Goal: Task Accomplishment & Management: Manage account settings

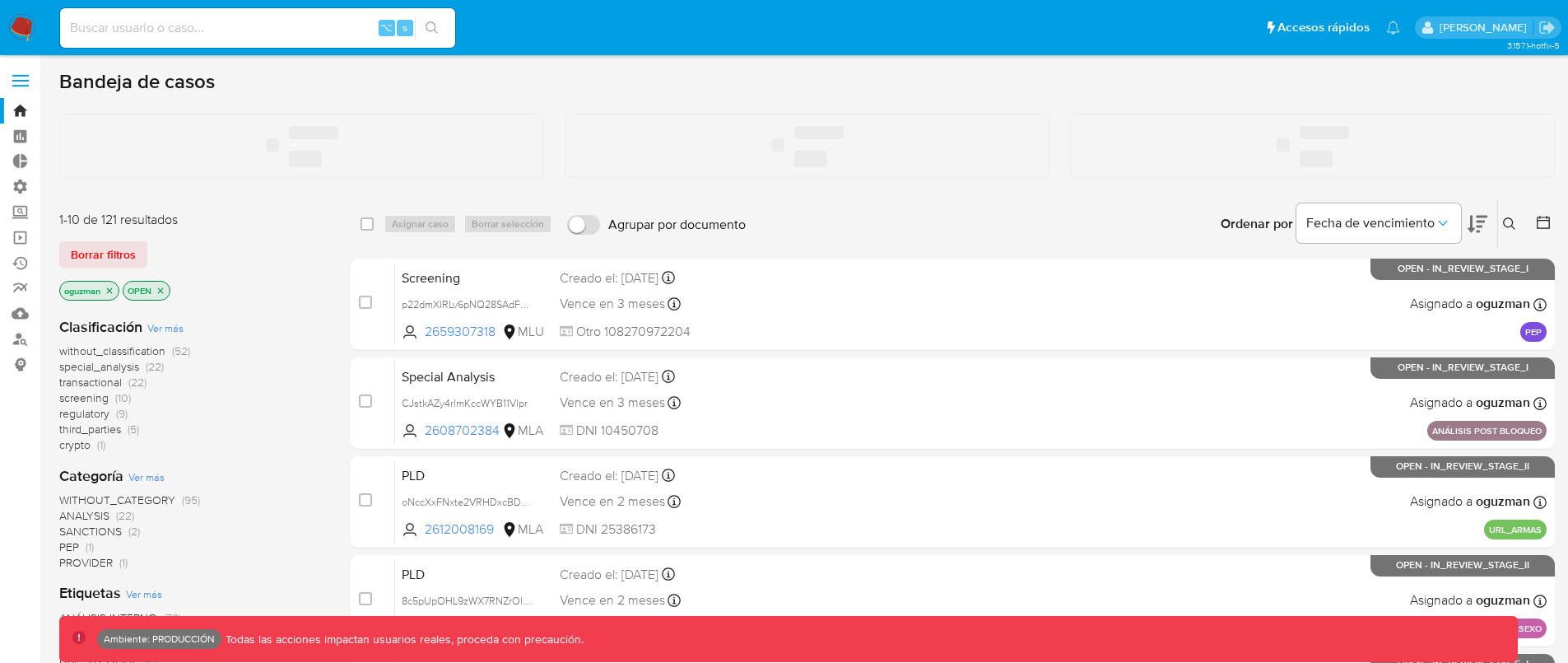
click at [31, 87] on label at bounding box center [20, 80] width 41 height 35
click at [0, 0] on input "checkbox" at bounding box center [0, 0] width 0 height 0
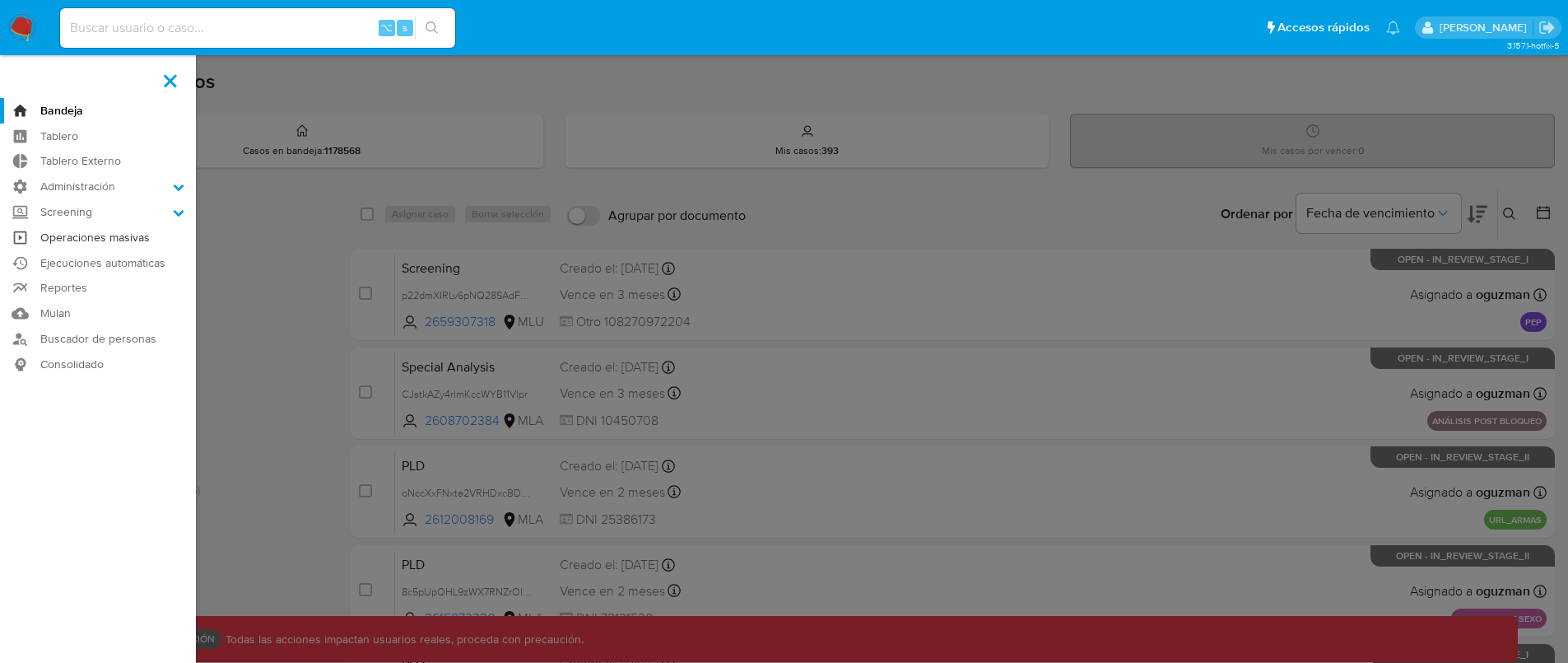
click at [96, 242] on link "Operaciones masivas" at bounding box center [98, 237] width 196 height 25
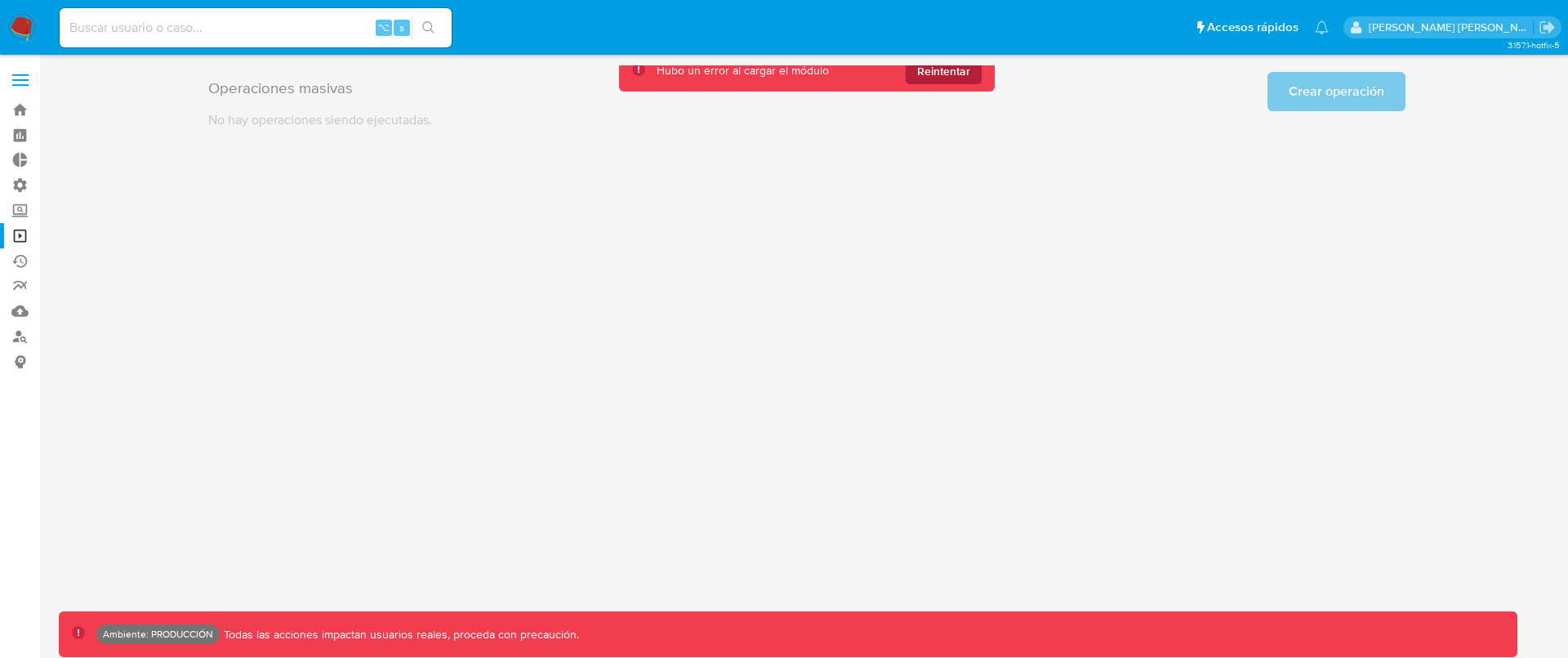
click at [933, 76] on span "Reintentar" at bounding box center [943, 70] width 53 height 26
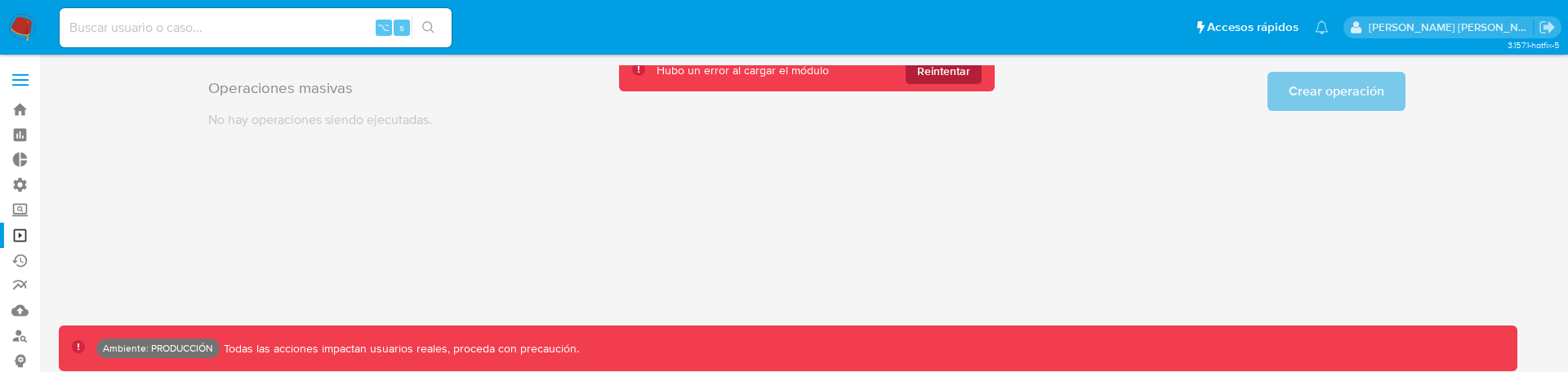
click at [951, 74] on span "Reintentar" at bounding box center [943, 70] width 53 height 26
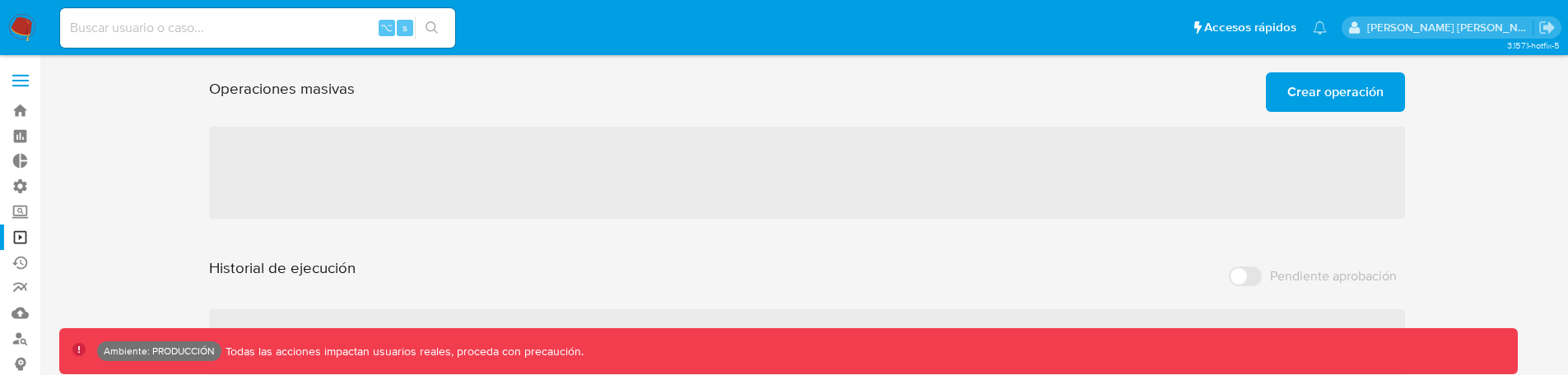
click at [1281, 95] on button "Crear operación" at bounding box center [1336, 92] width 140 height 40
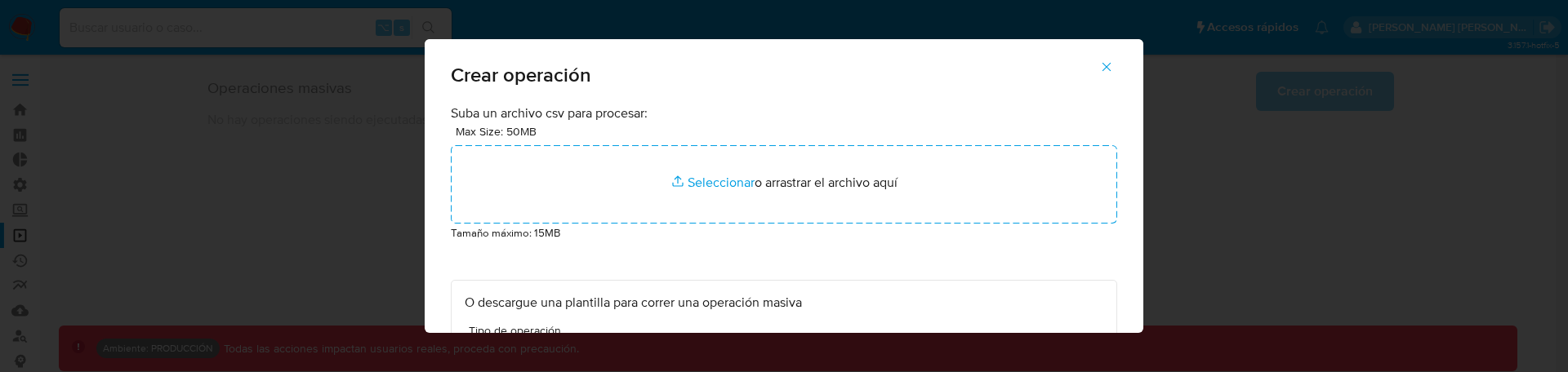
click at [1114, 60] on icon "button" at bounding box center [1107, 66] width 14 height 14
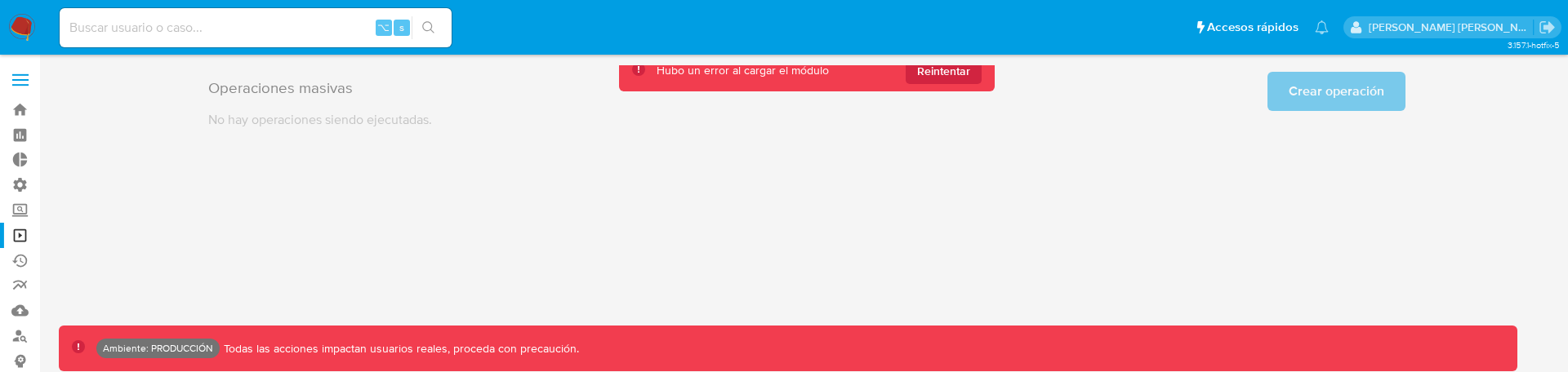
click at [959, 73] on span "Reintentar" at bounding box center [943, 70] width 53 height 26
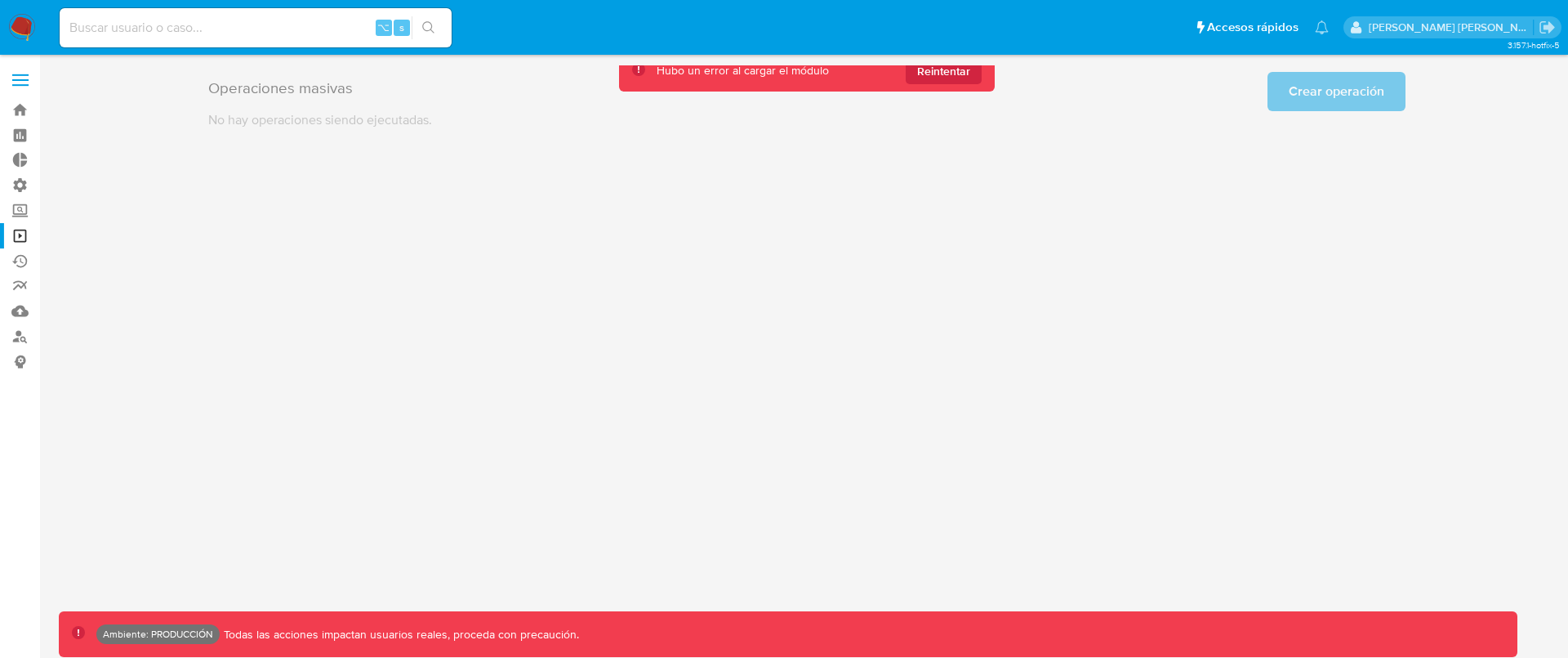
click at [964, 76] on span "Reintentar" at bounding box center [943, 70] width 53 height 26
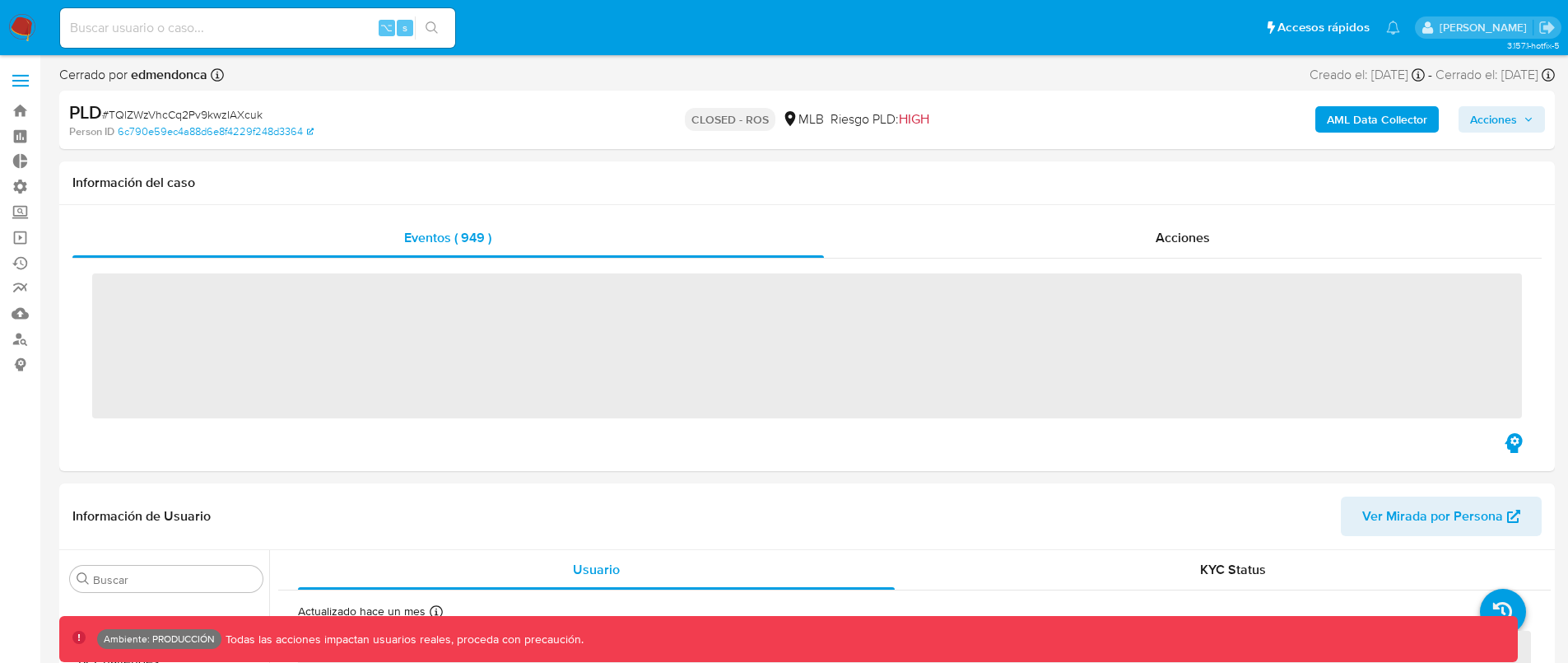
scroll to position [736, 0]
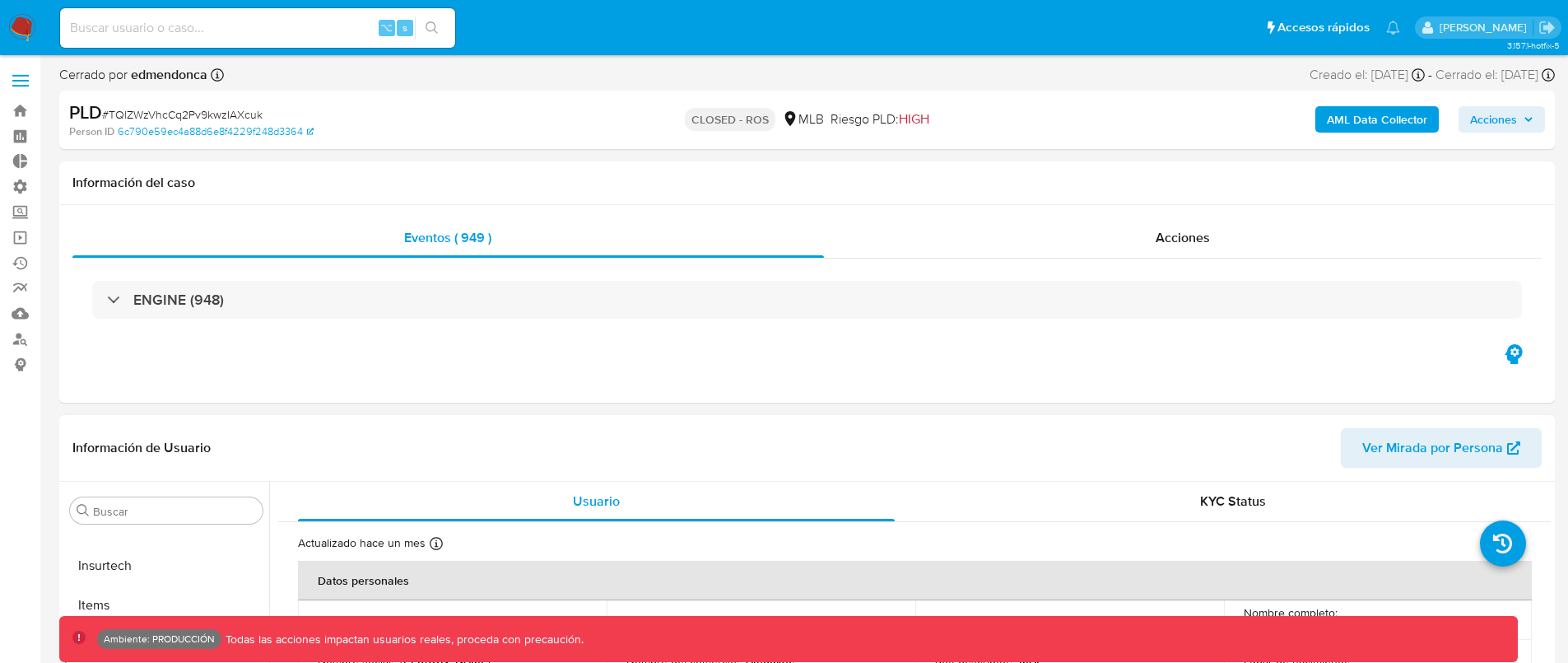
select select "10"
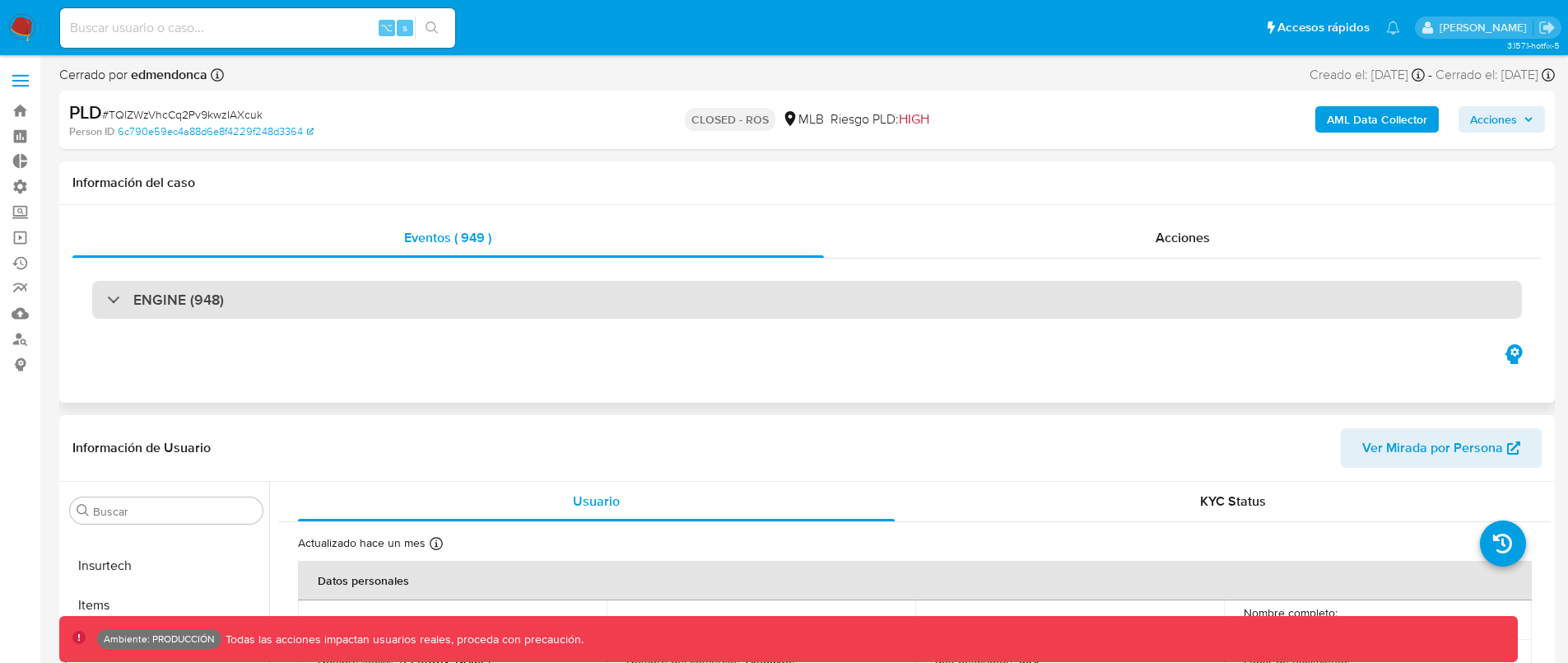
click at [305, 300] on div "ENGINE (948)" at bounding box center [807, 300] width 1430 height 38
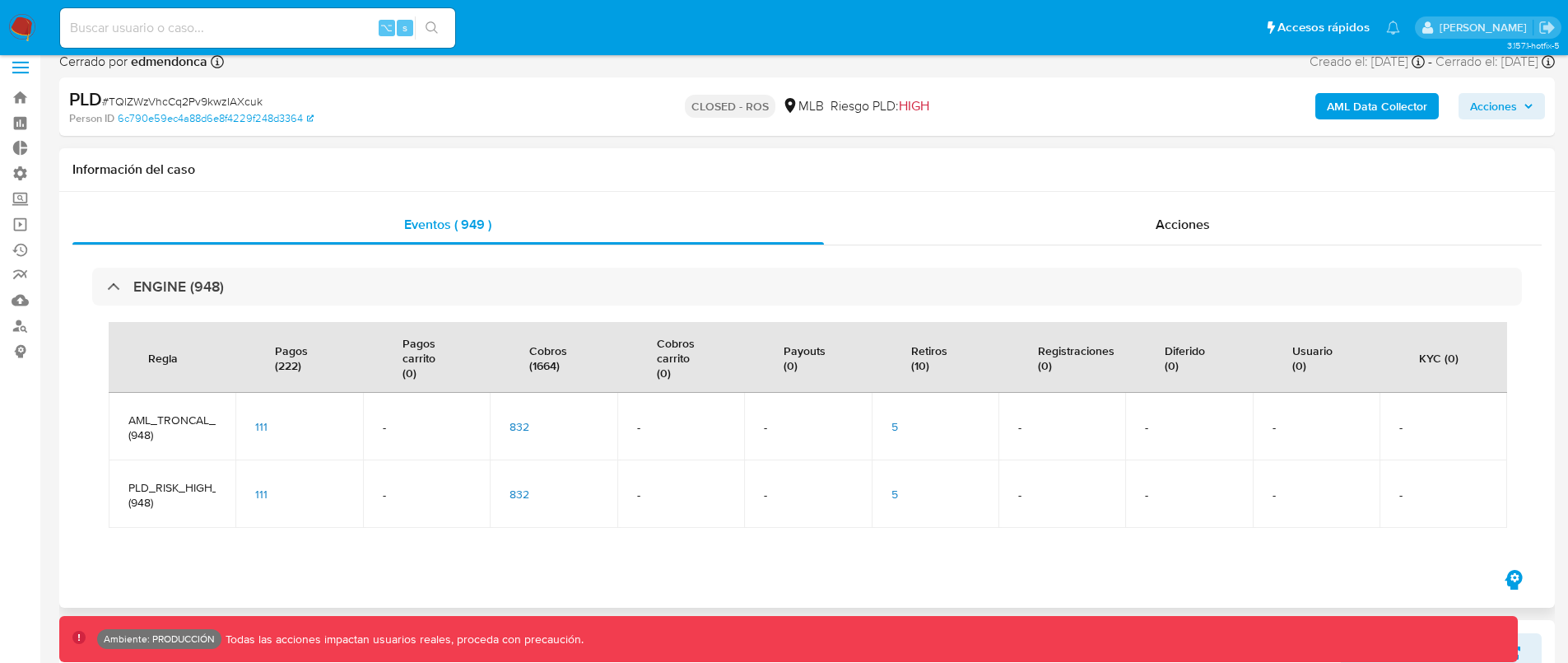
scroll to position [15, 0]
click at [1146, 231] on div "Acciones" at bounding box center [1183, 223] width 719 height 40
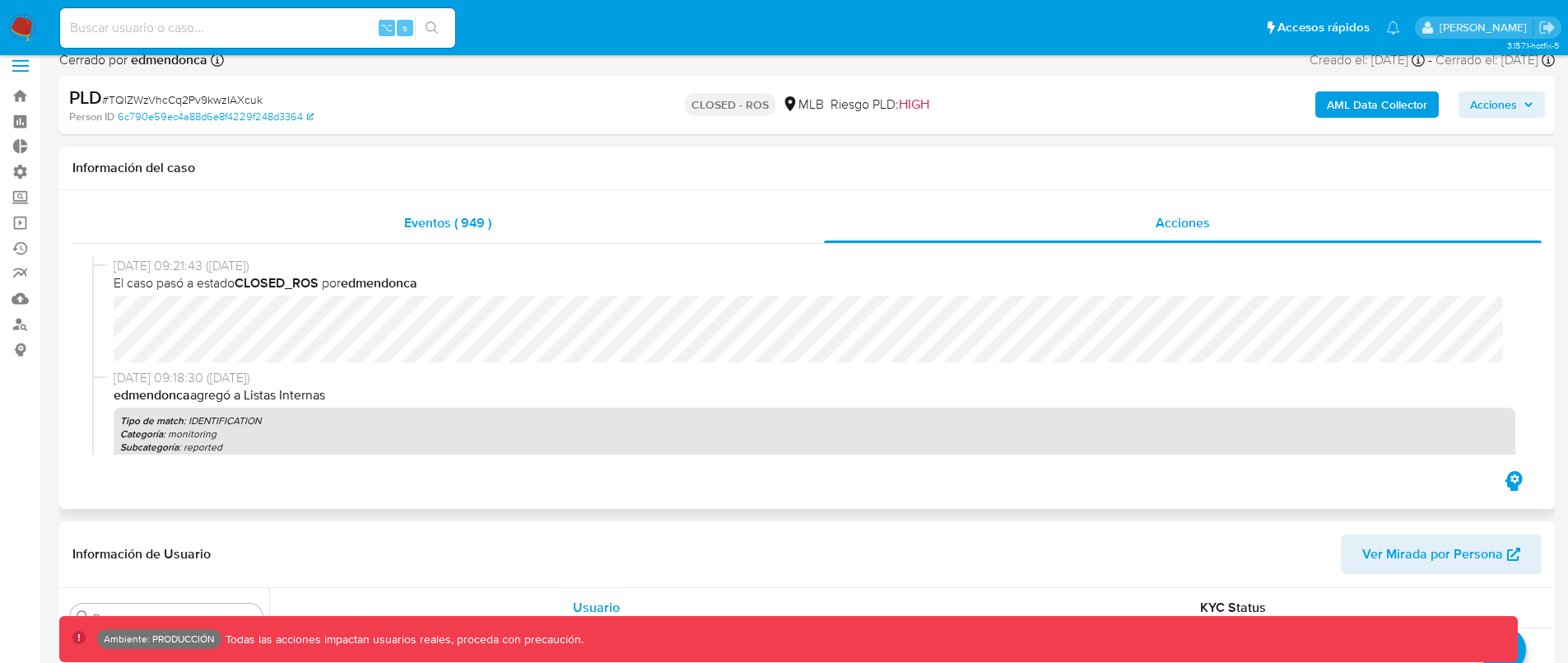
click at [509, 231] on div "Eventos ( 949 )" at bounding box center [449, 223] width 752 height 40
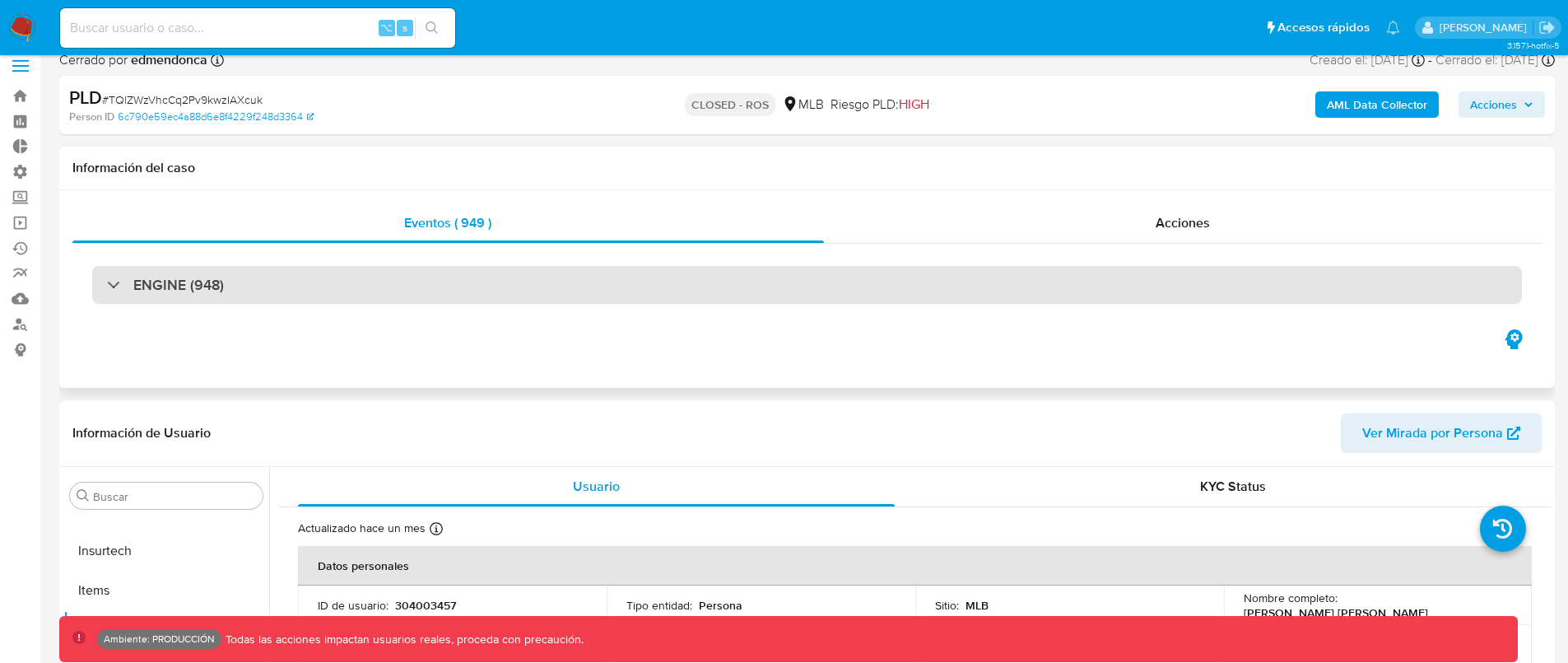
click at [220, 293] on h3 "ENGINE (948)" at bounding box center [178, 285] width 90 height 18
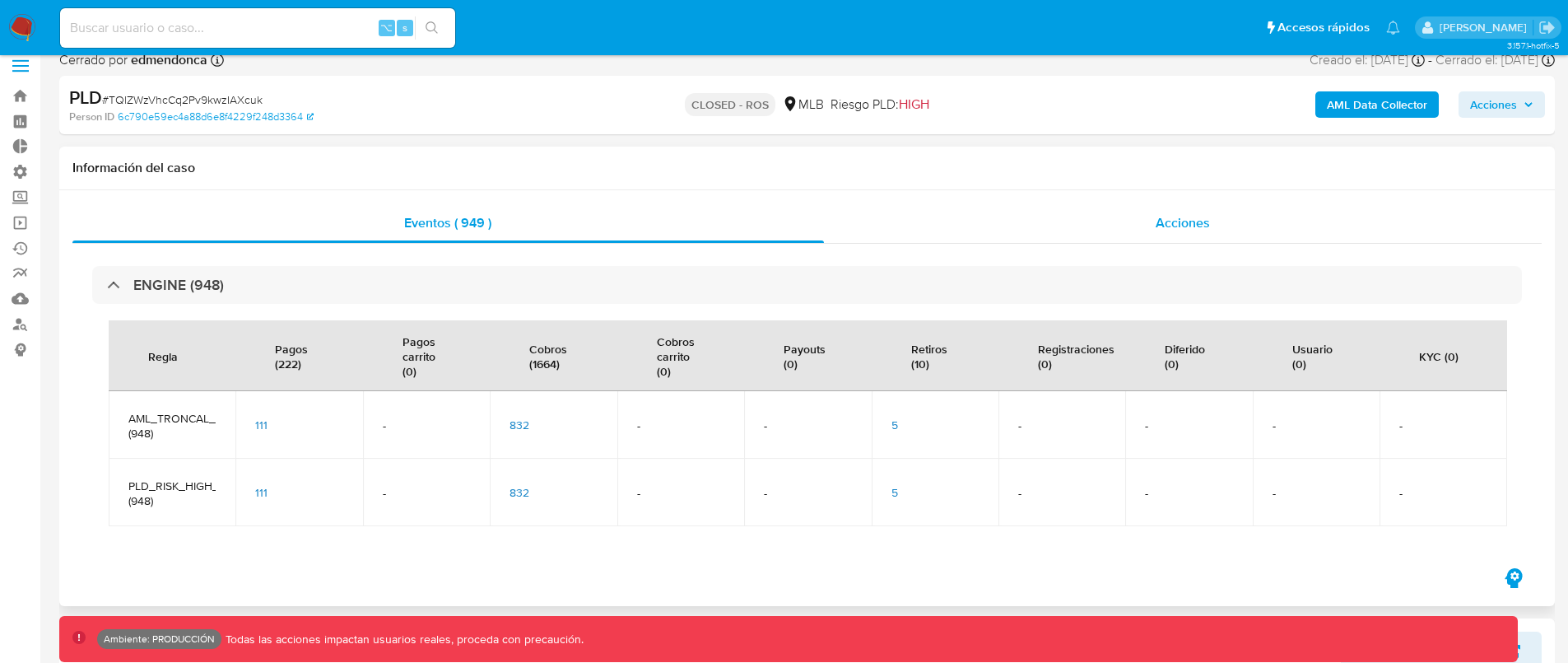
click at [1151, 228] on div "Acciones" at bounding box center [1183, 223] width 719 height 40
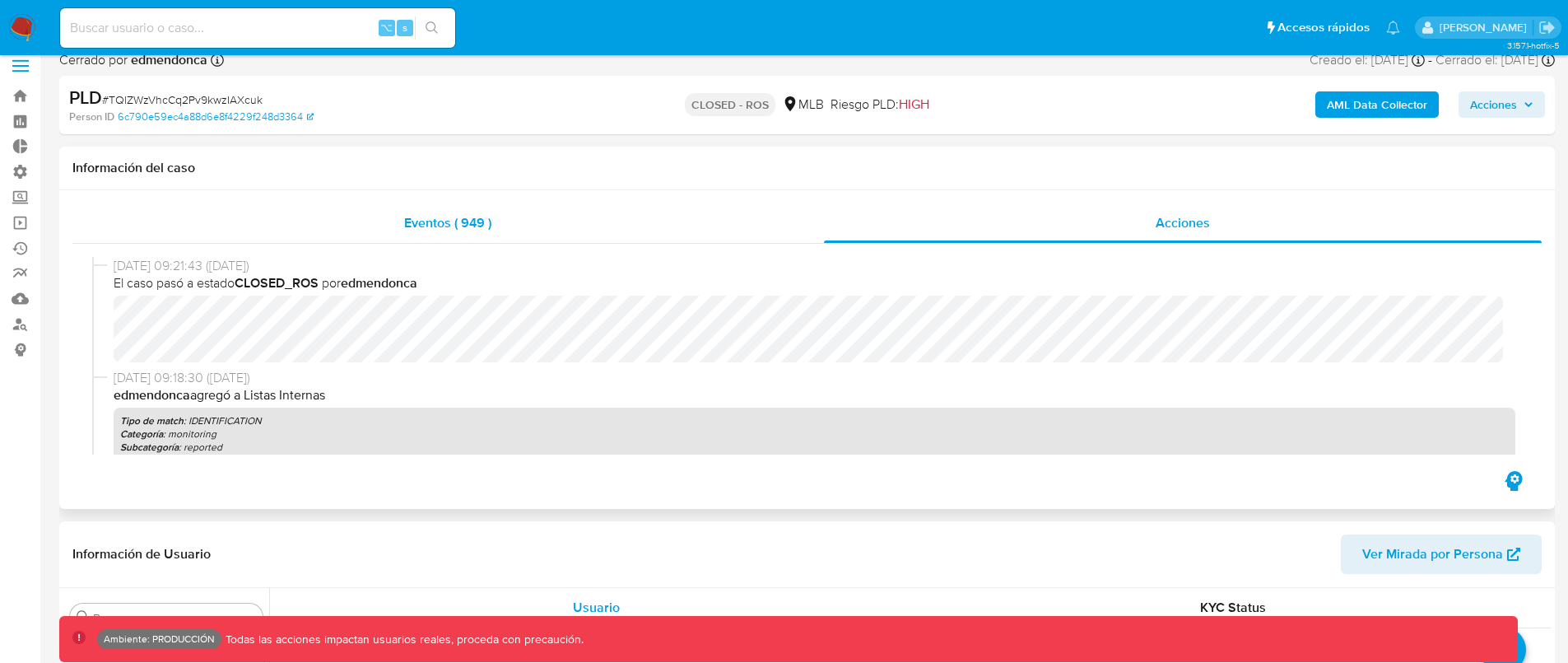
click at [420, 217] on span "Eventos ( 949 )" at bounding box center [448, 223] width 87 height 19
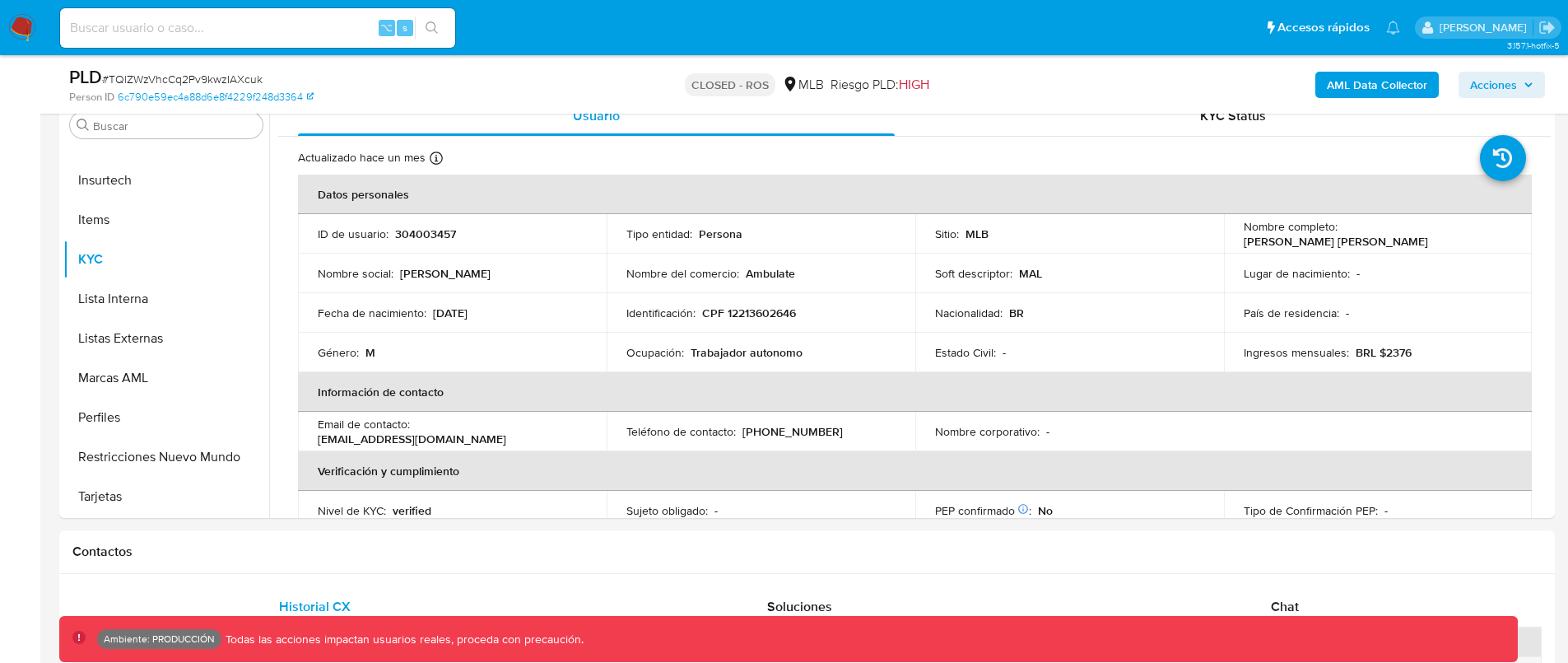
scroll to position [3, 0]
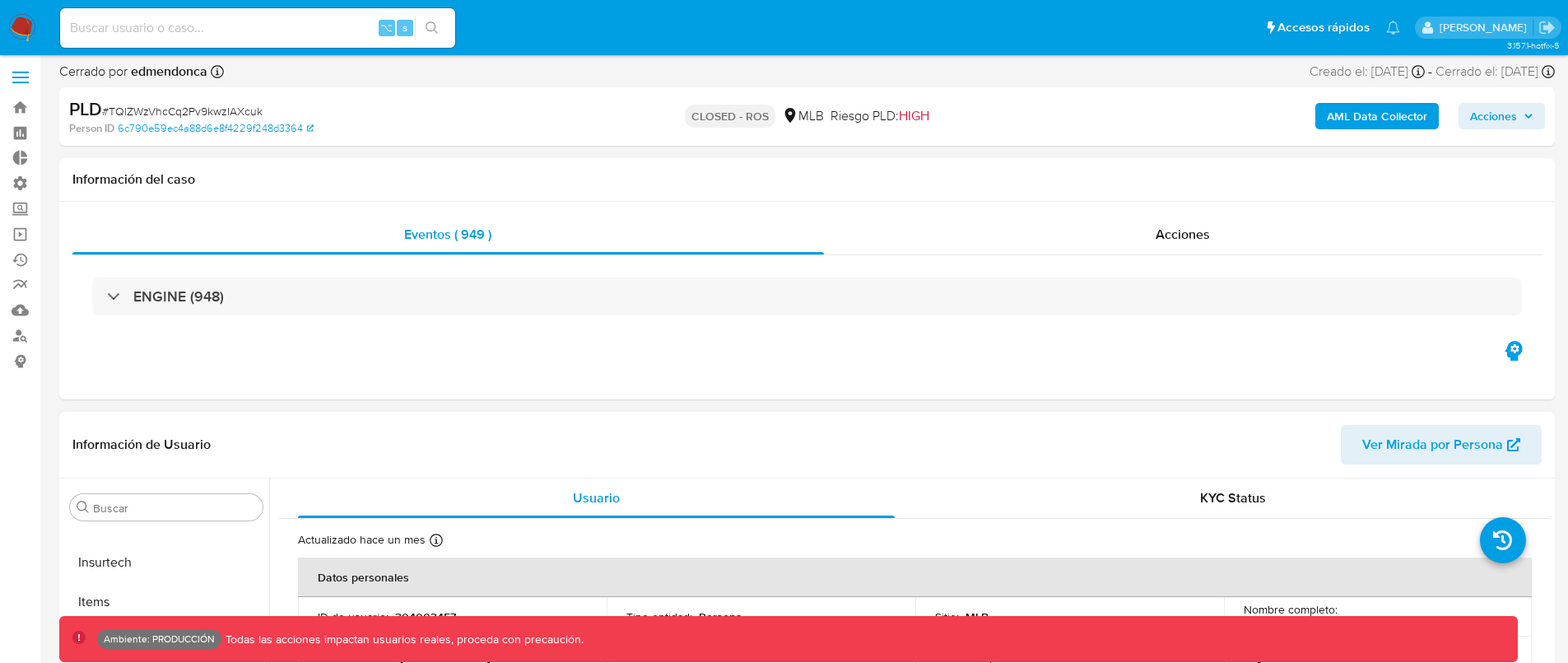
click at [1415, 432] on span "Ver Mirada por Persona" at bounding box center [1432, 444] width 141 height 40
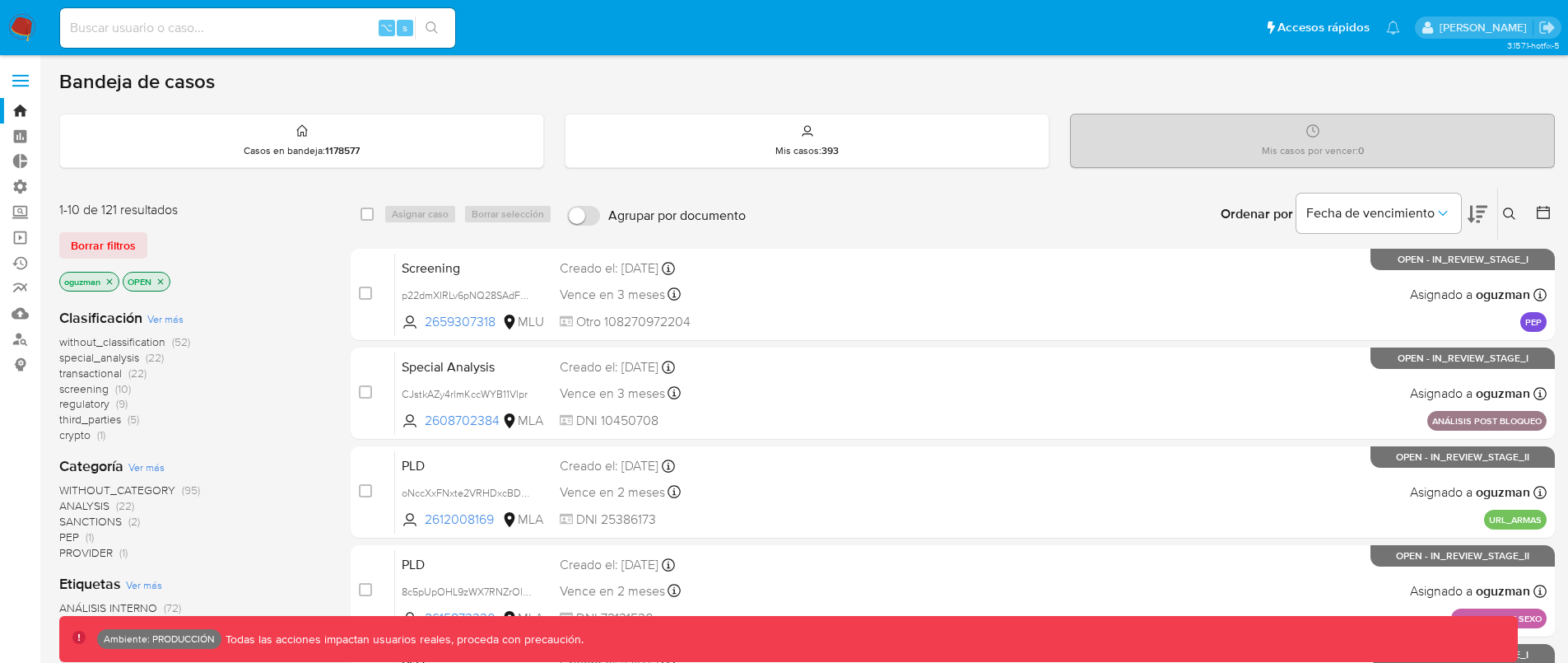
click at [17, 74] on span at bounding box center [20, 75] width 16 height 3
click at [0, 0] on input "checkbox" at bounding box center [0, 0] width 0 height 0
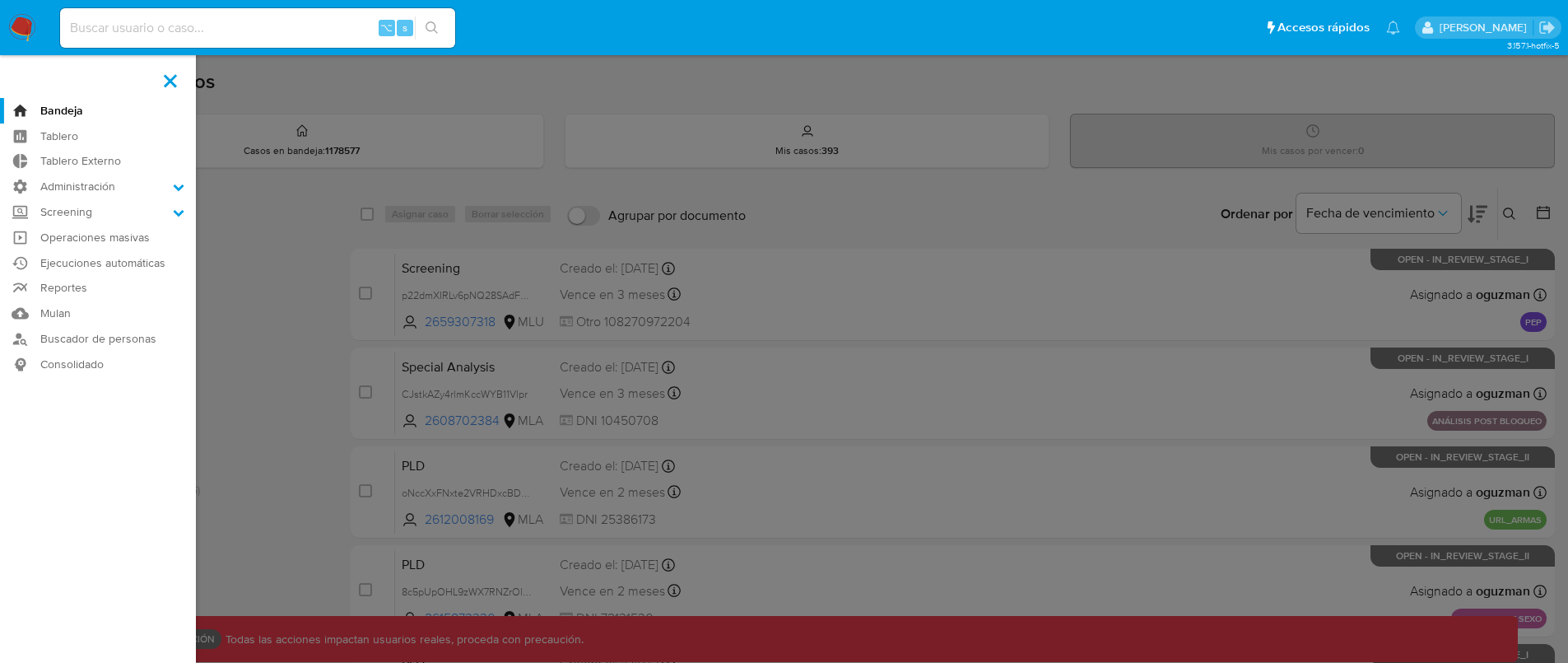
drag, startPoint x: 110, startPoint y: 188, endPoint x: 113, endPoint y: 205, distance: 17.3
click at [110, 189] on label "Administración" at bounding box center [98, 186] width 196 height 25
click at [0, 0] on input "Administración" at bounding box center [0, 0] width 0 height 0
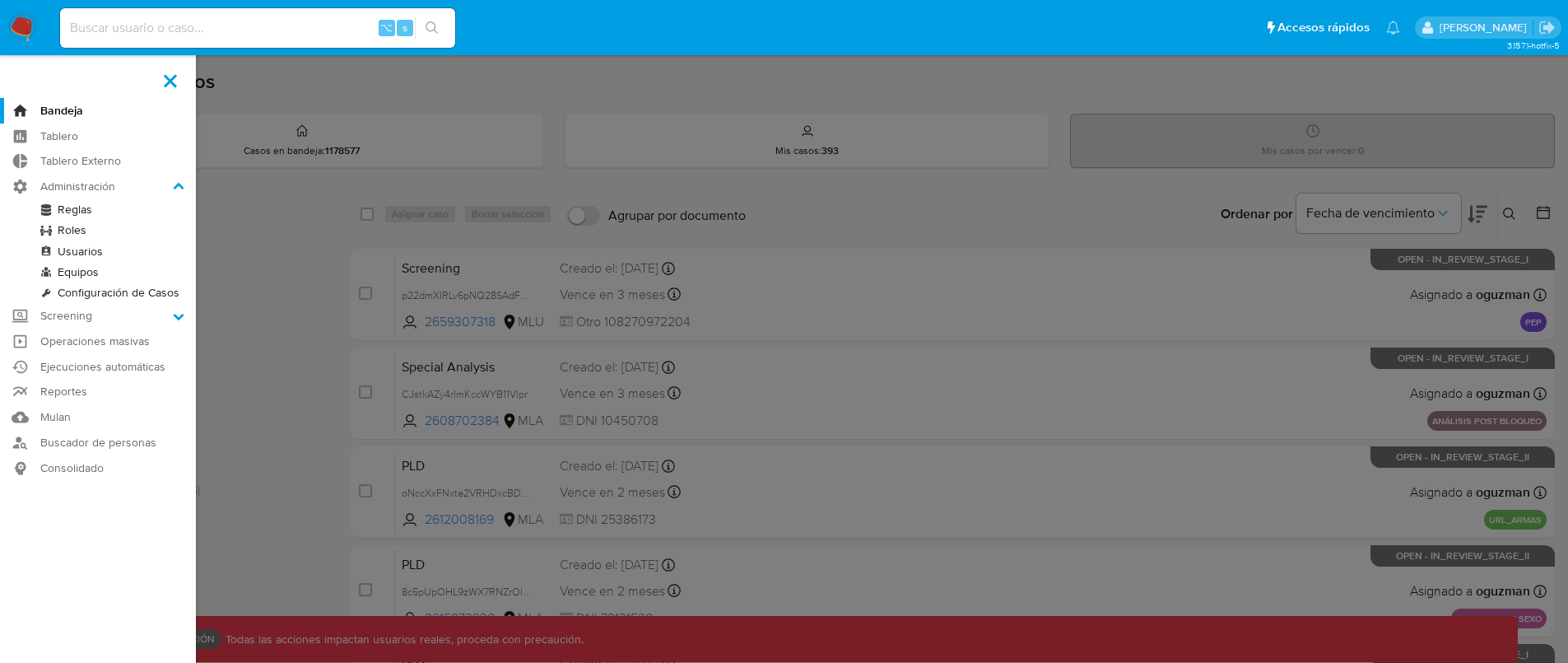
click at [89, 212] on link "Reglas" at bounding box center [98, 209] width 196 height 20
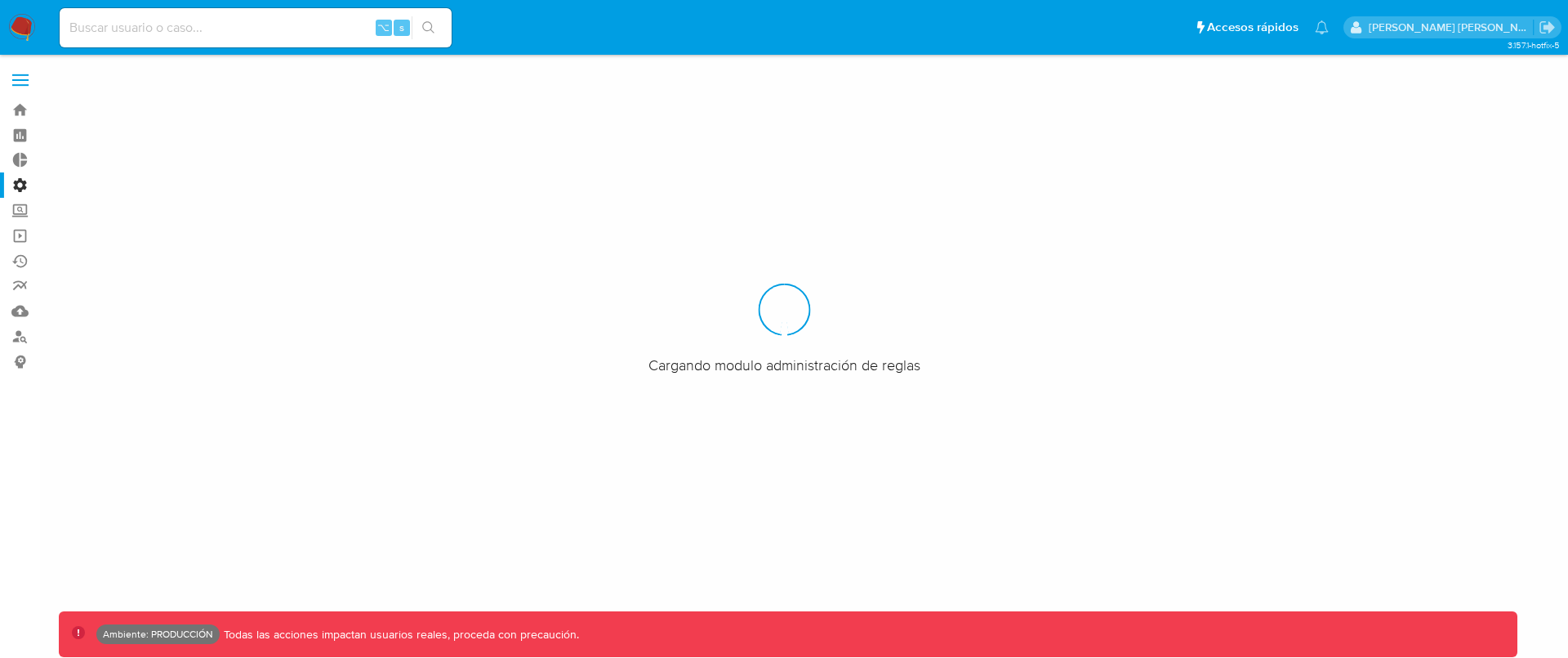
click at [78, 225] on div at bounding box center [784, 329] width 1568 height 658
click at [19, 80] on span at bounding box center [20, 80] width 16 height 3
click at [0, 0] on input "checkbox" at bounding box center [0, 0] width 0 height 0
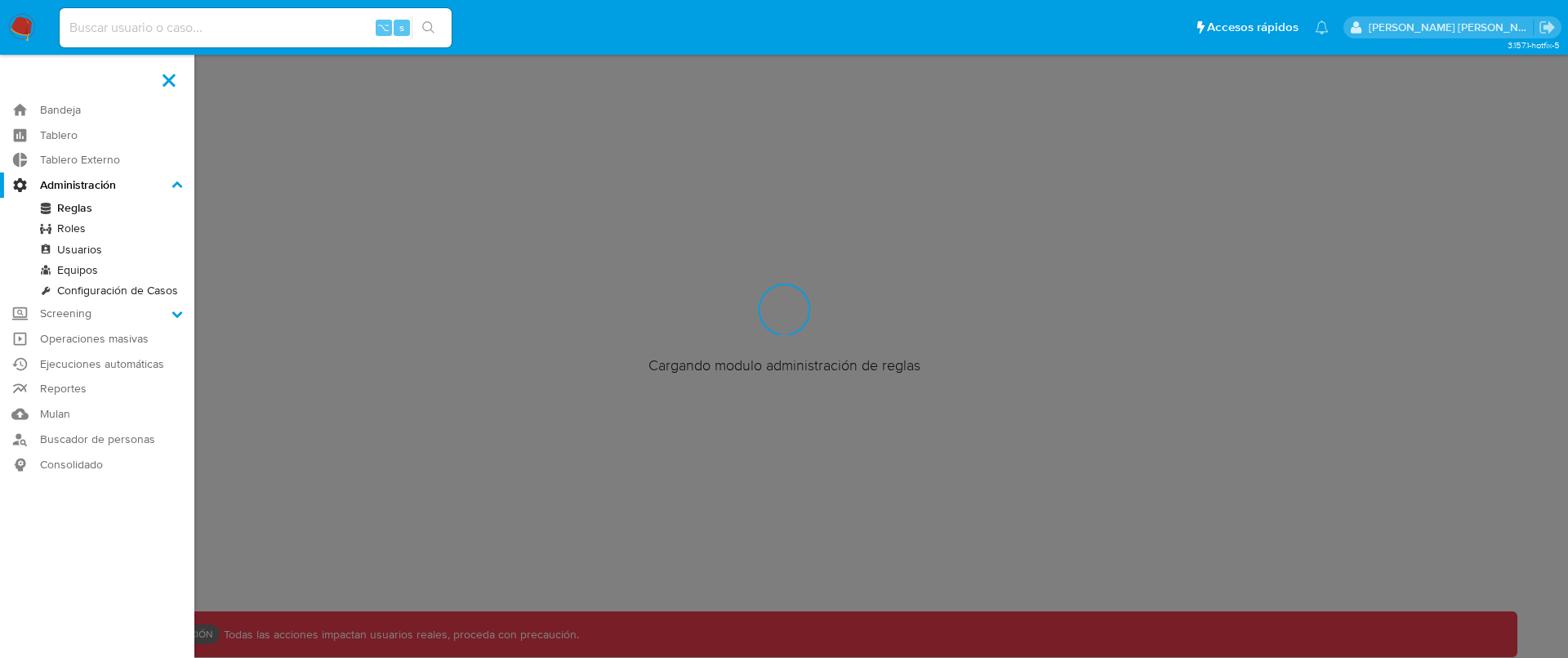
click at [83, 222] on link "Roles" at bounding box center [97, 228] width 194 height 20
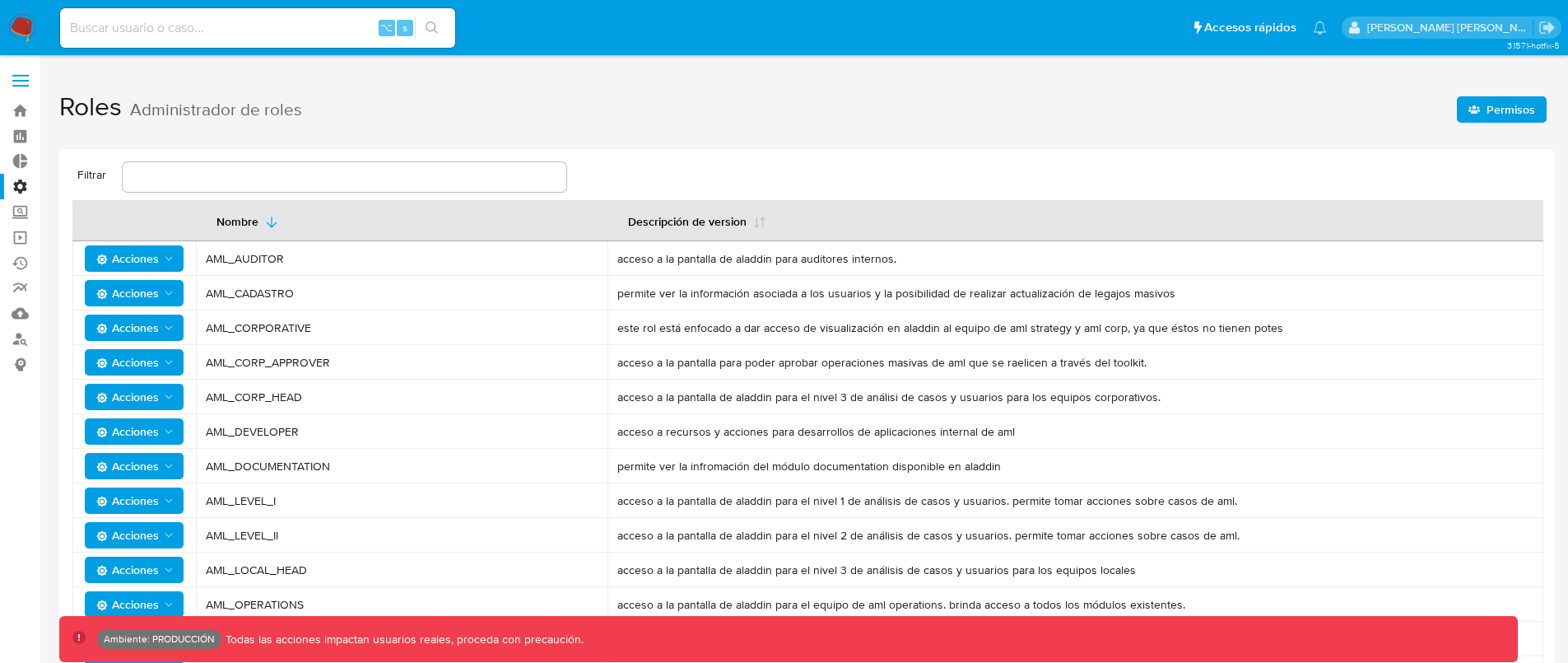
click at [1503, 115] on span "Permisos" at bounding box center [1511, 109] width 48 height 26
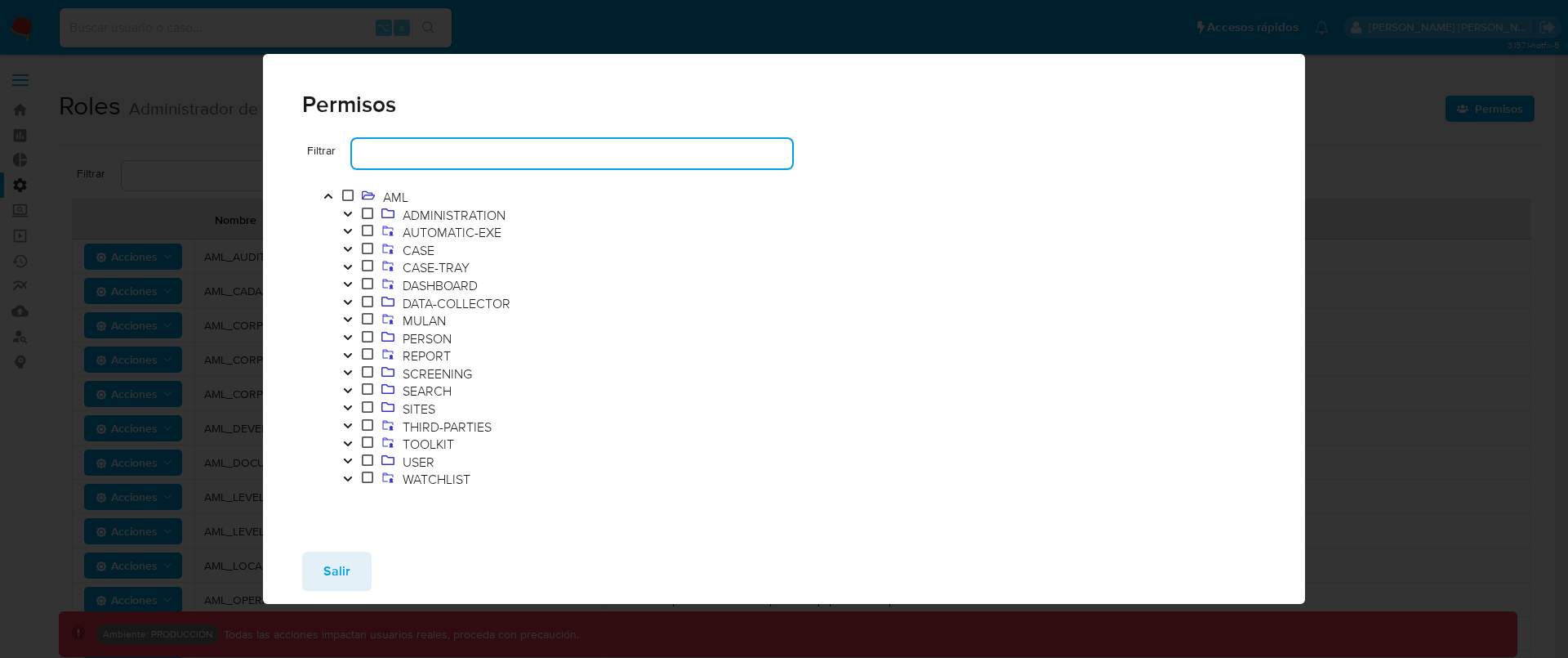
click at [432, 147] on input "text" at bounding box center [572, 154] width 440 height 21
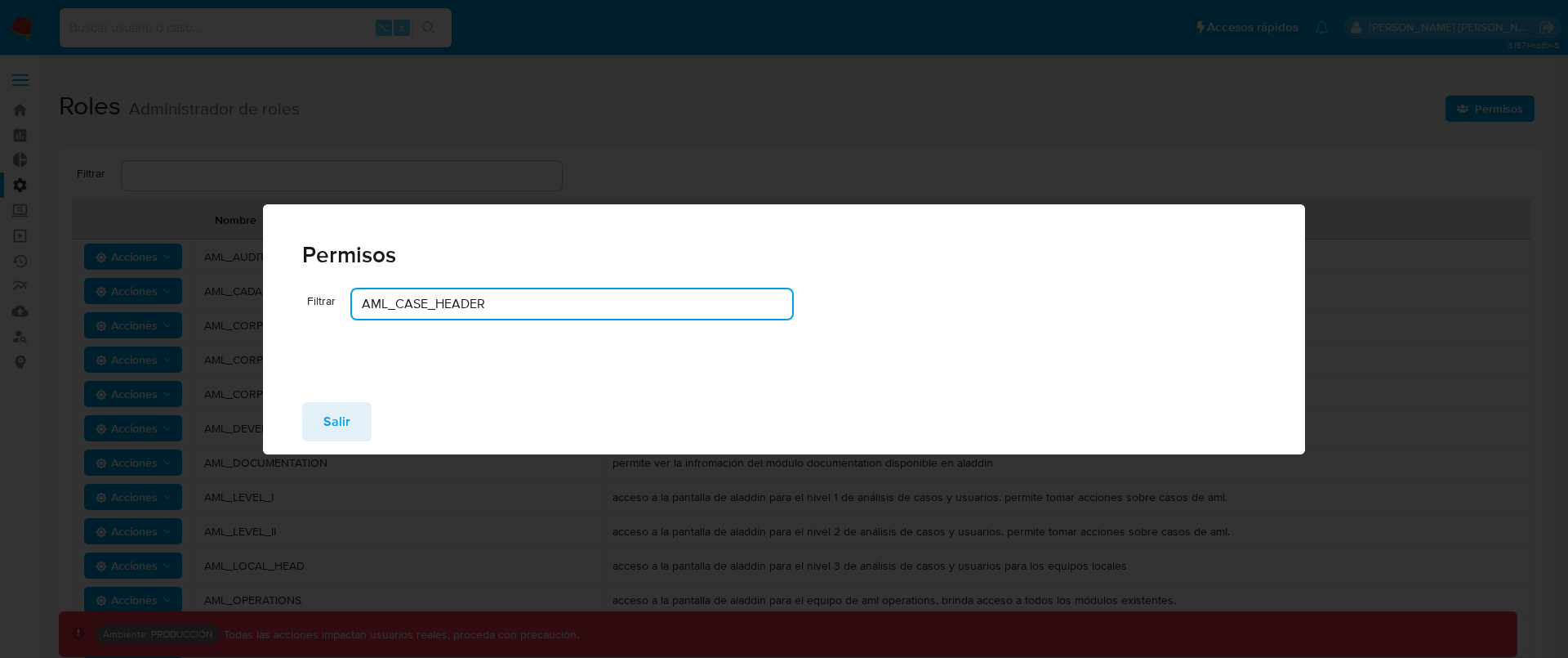
type input "AML_CASE_HEADER"
click at [380, 299] on input "AML_CASE_HEADER" at bounding box center [572, 304] width 440 height 21
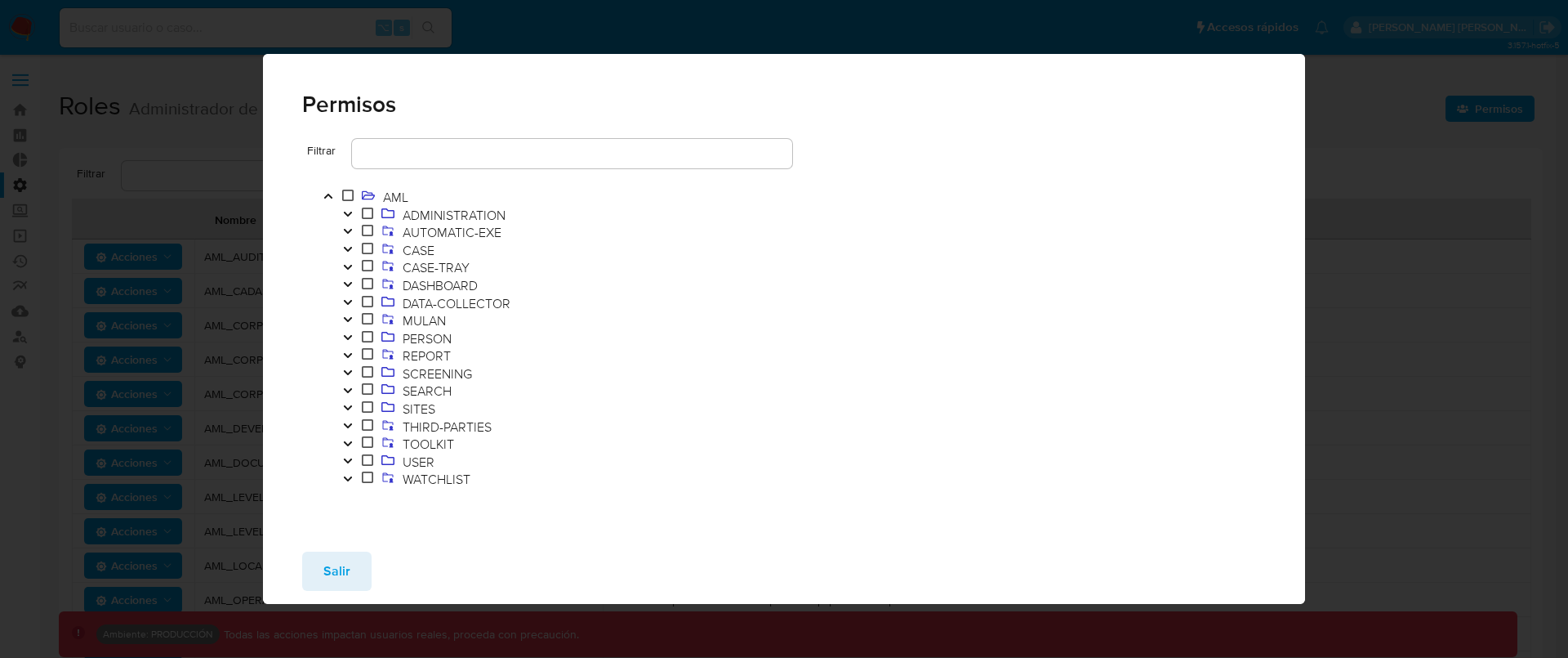
click at [348, 252] on icon "Toggle" at bounding box center [348, 249] width 12 height 10
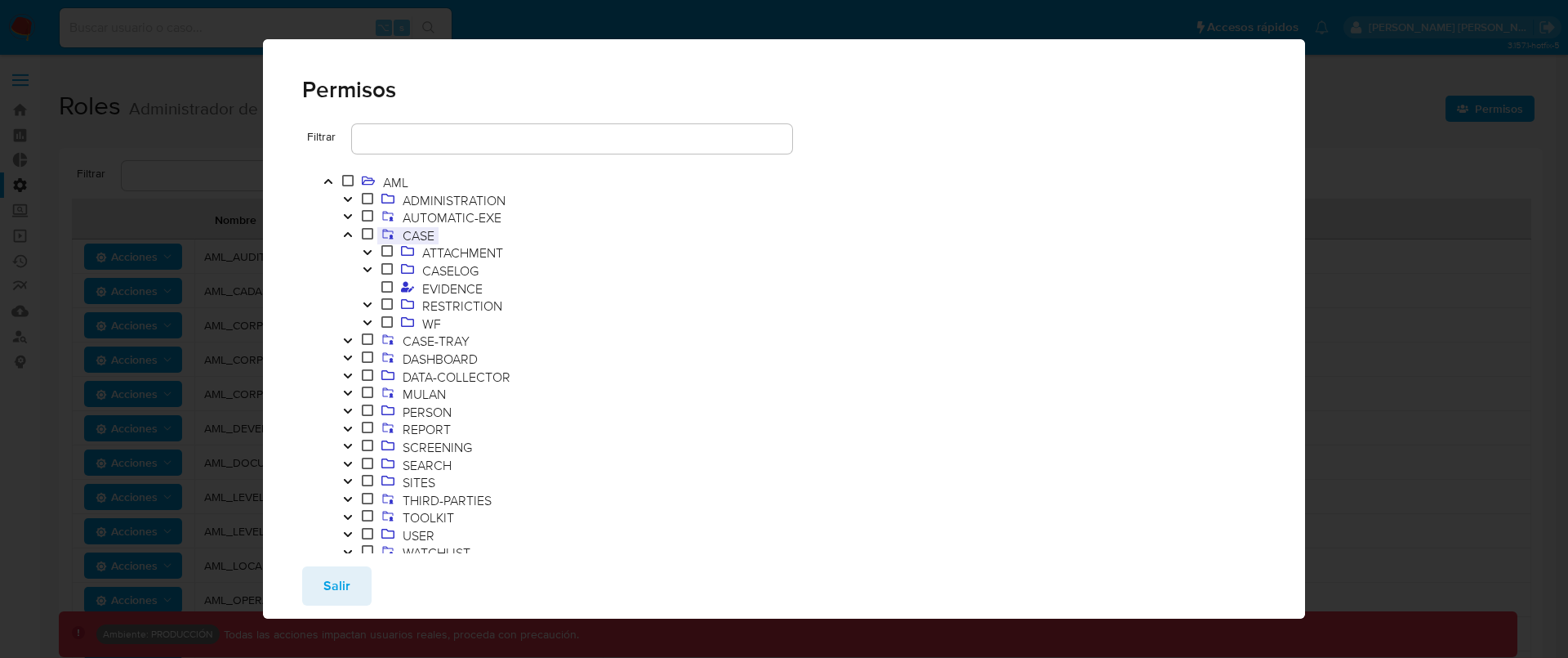
click at [422, 239] on span "CASE" at bounding box center [419, 235] width 40 height 18
